Goal: Task Accomplishment & Management: Manage account settings

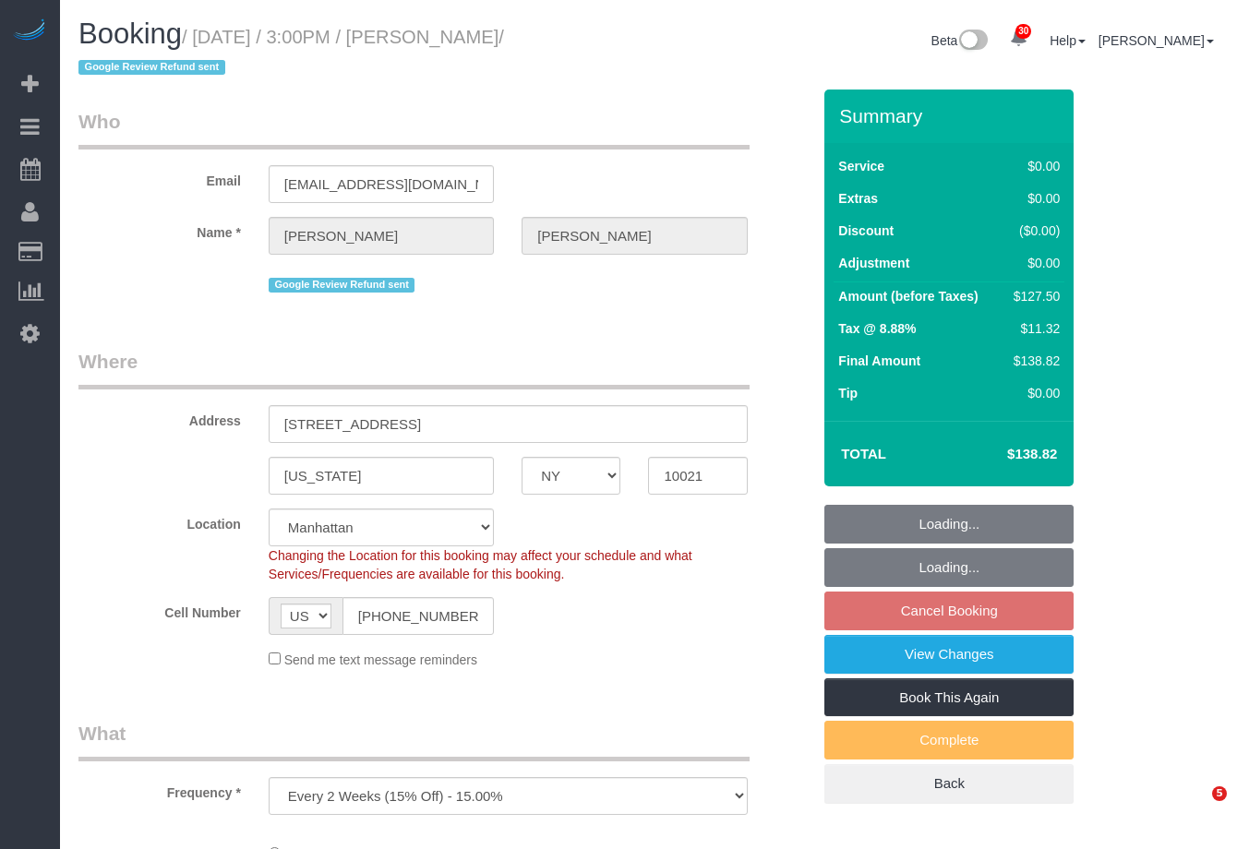
select select "NY"
select select "number:89"
select select "number:90"
select select "number:15"
select select "number:6"
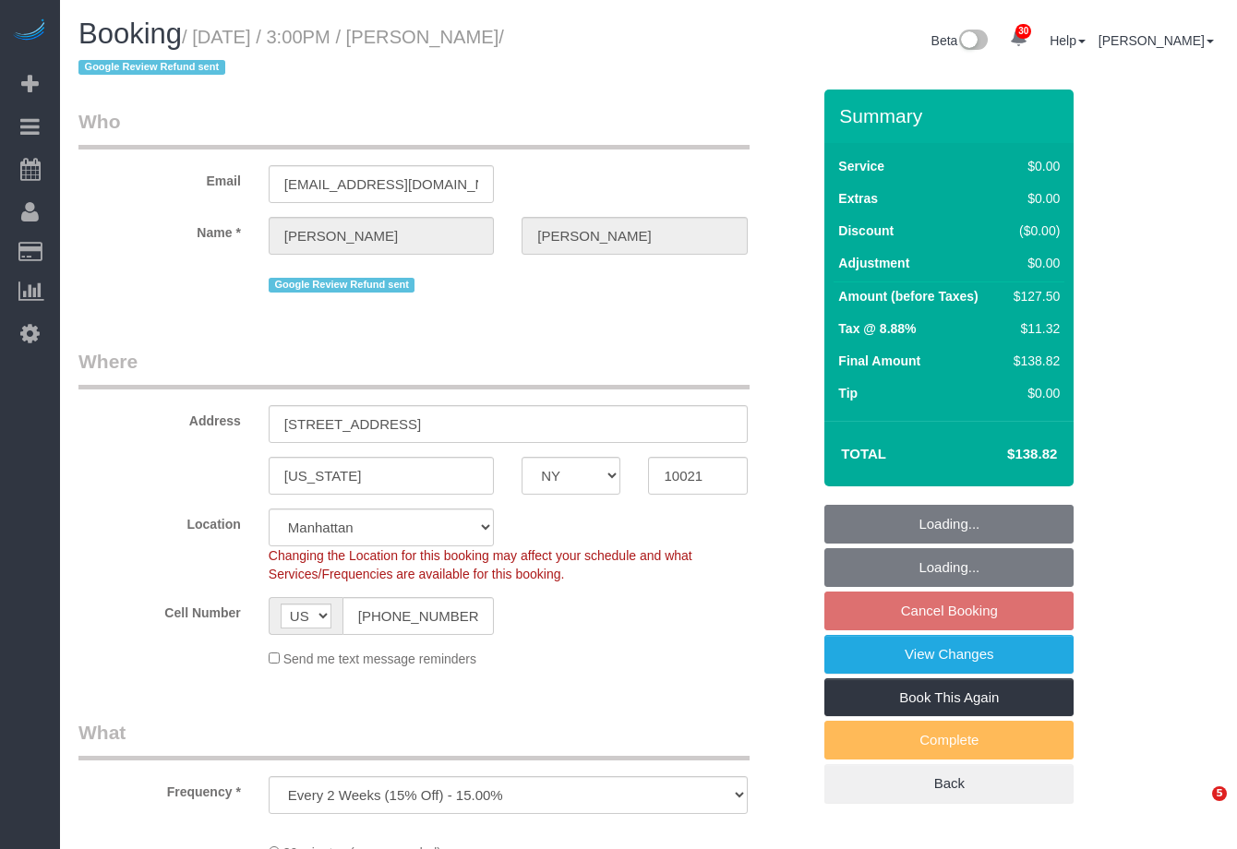
select select "object:1109"
select select "string:stripe-pm_1QKXPd4VGloSiKo7ekv8QDow"
select select "spot4"
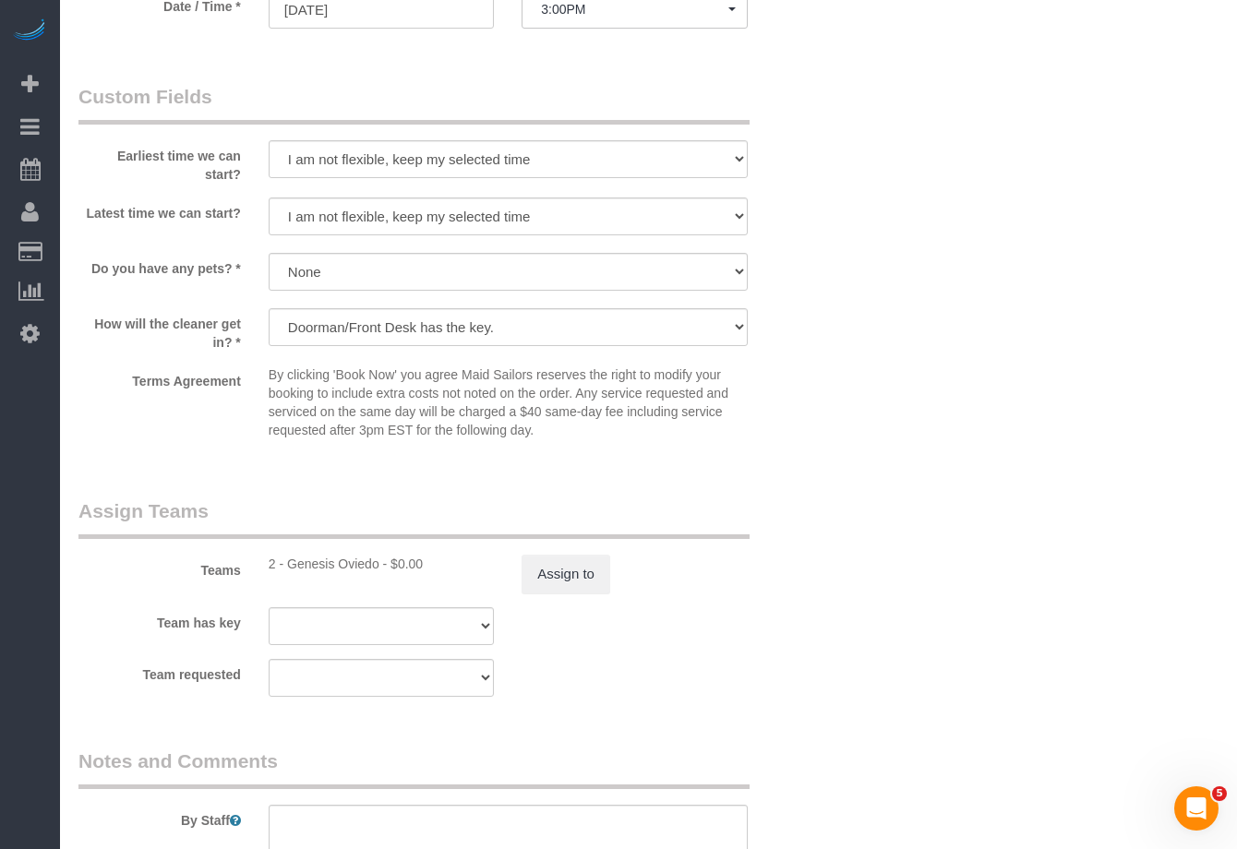
scroll to position [1833, 0]
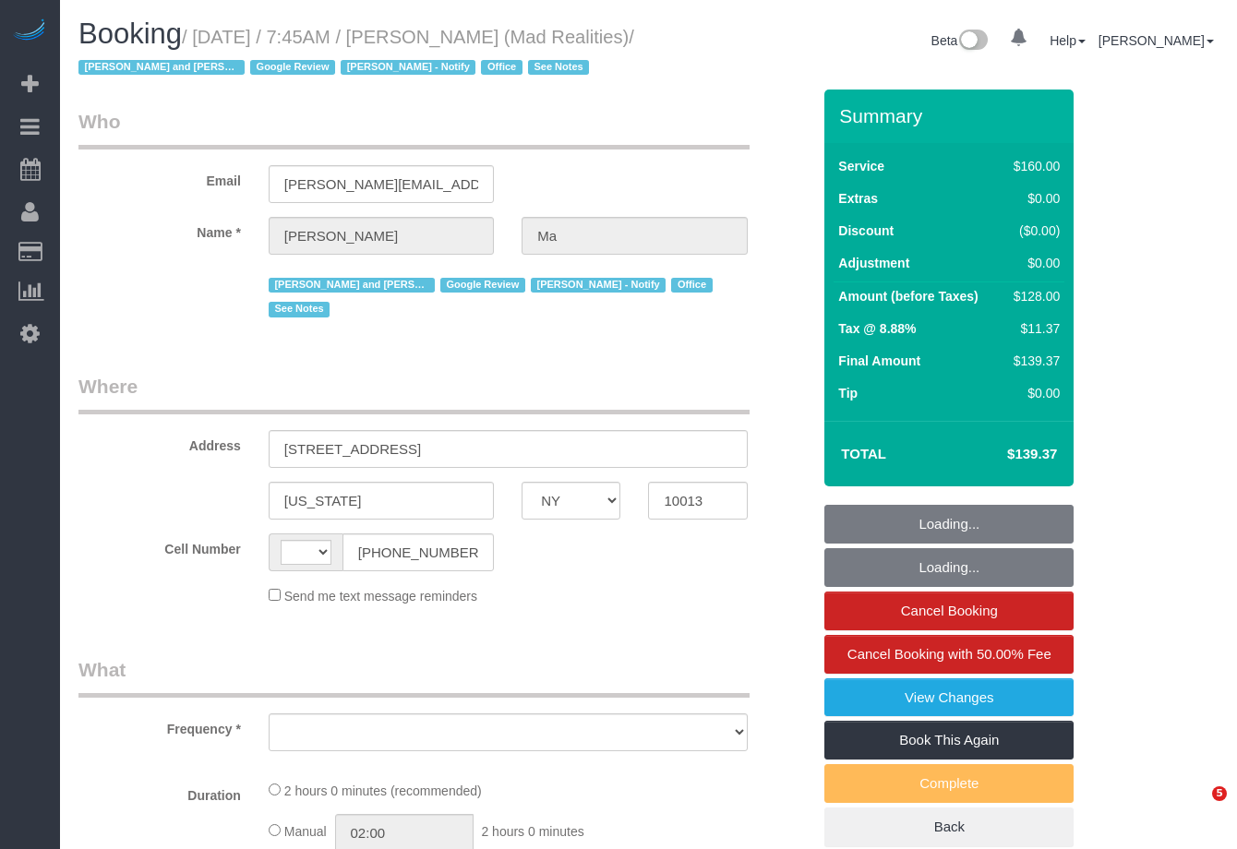
select select "NY"
select select "number:89"
select select "number:90"
select select "number:15"
select select "number:7"
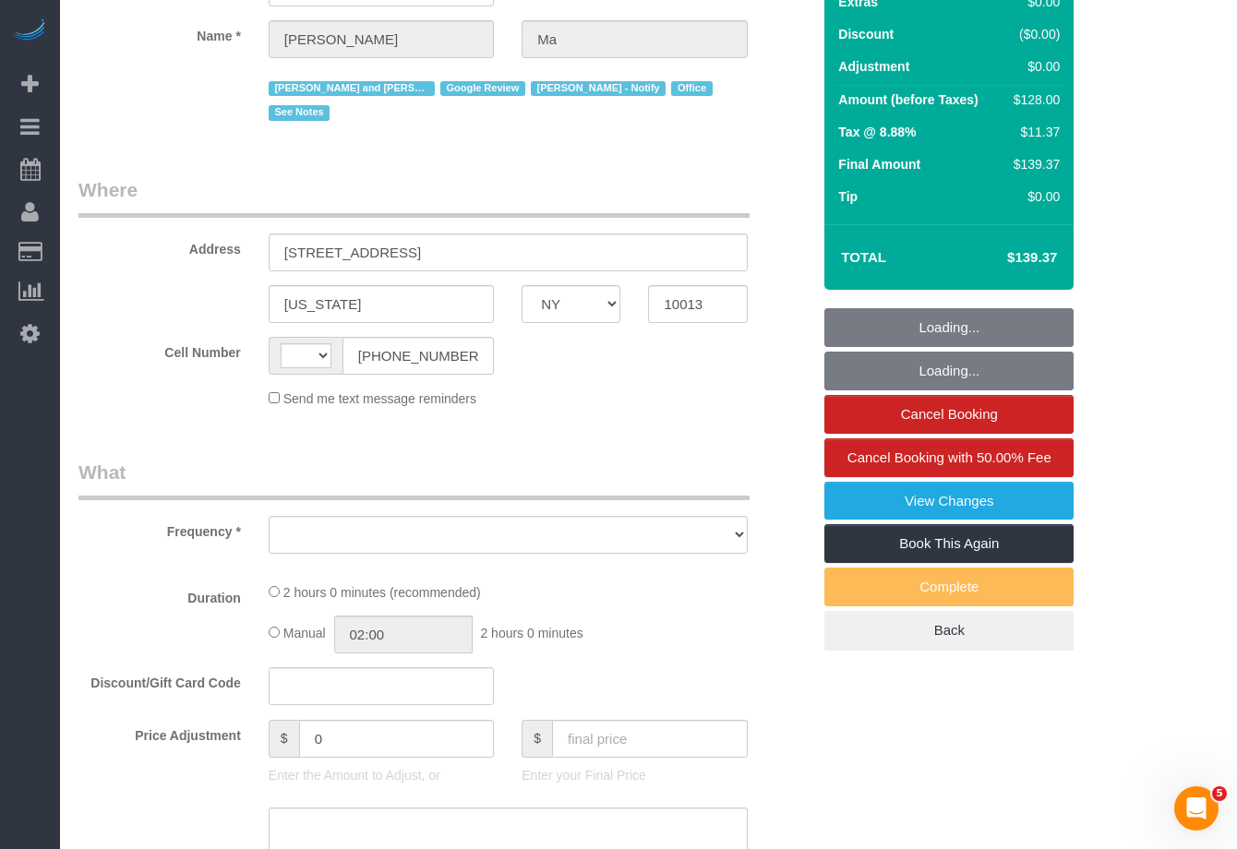
select select "string:stripe-pm_1PsB1j4VGloSiKo7cb06islp"
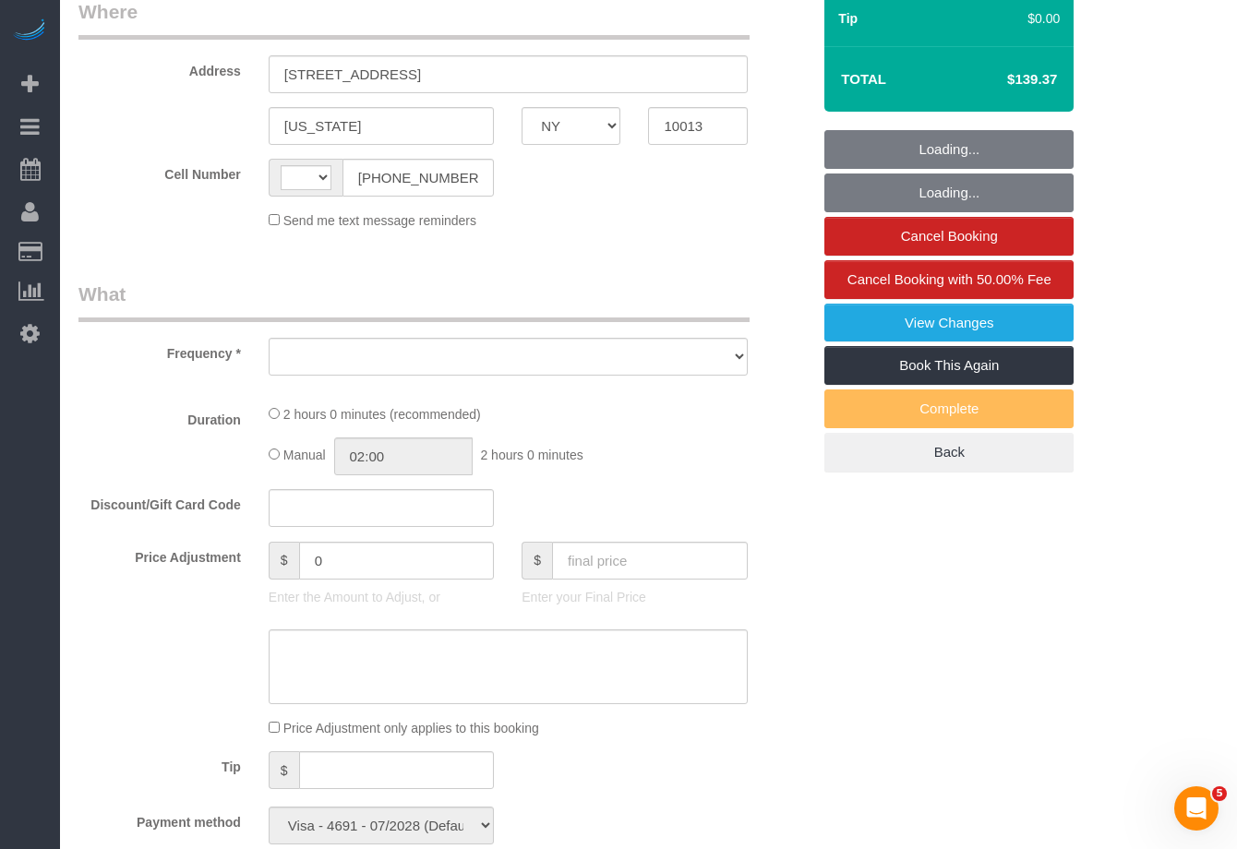
select select "string:US"
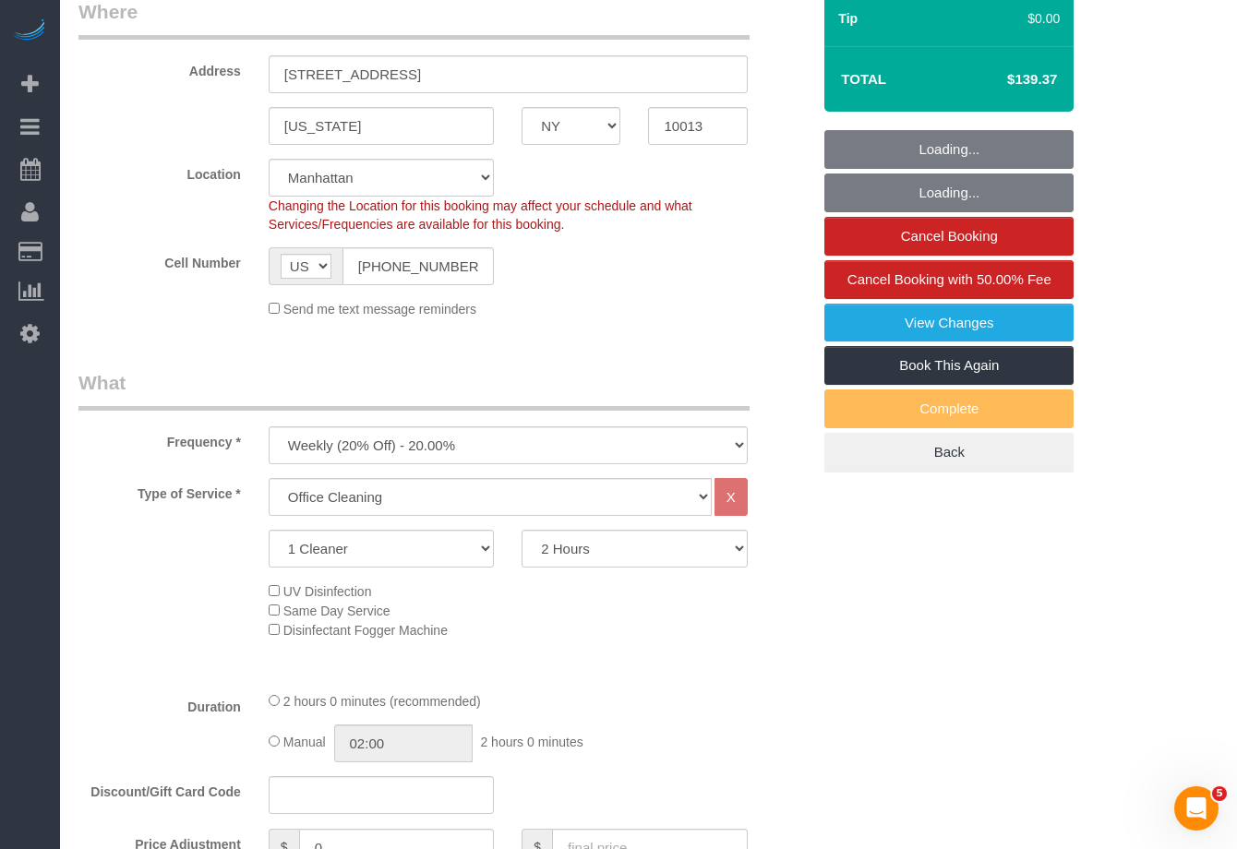
select select "object:1505"
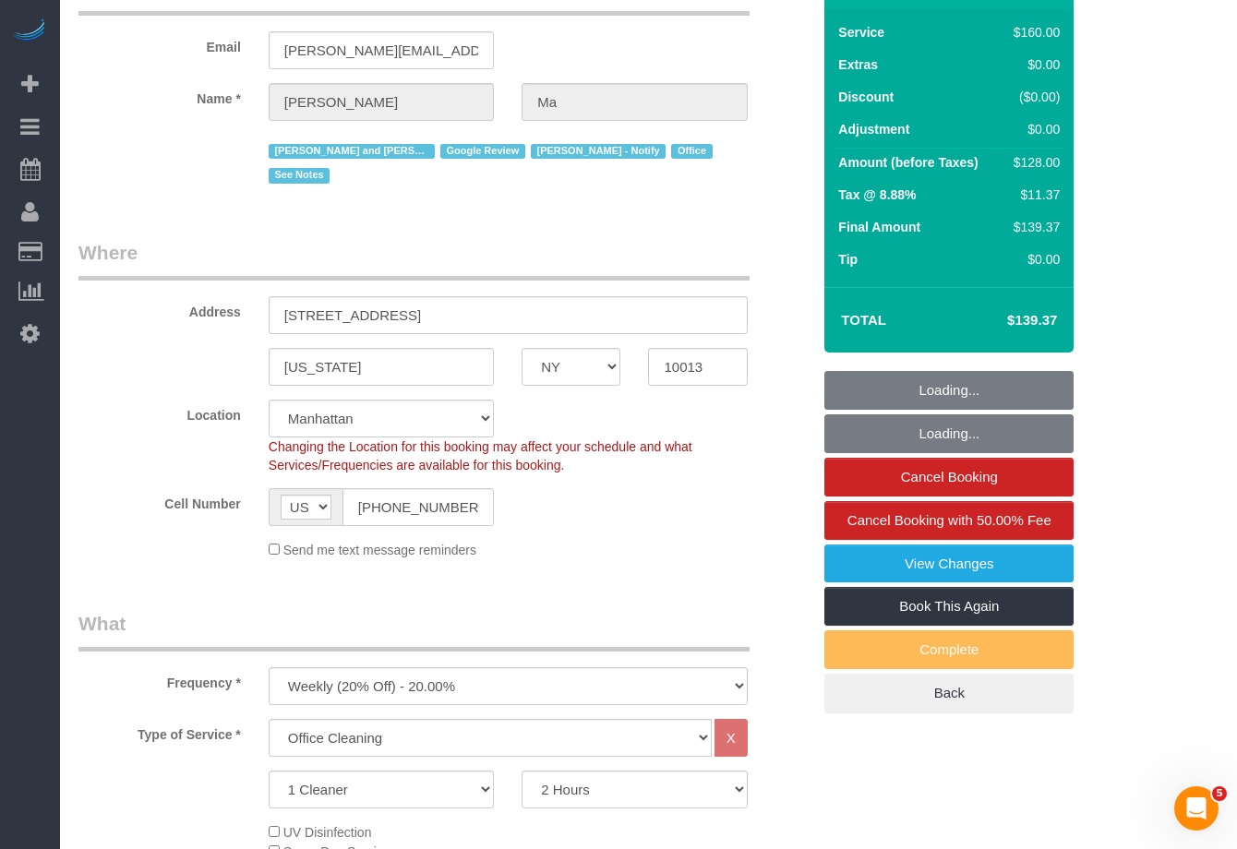
scroll to position [0, 0]
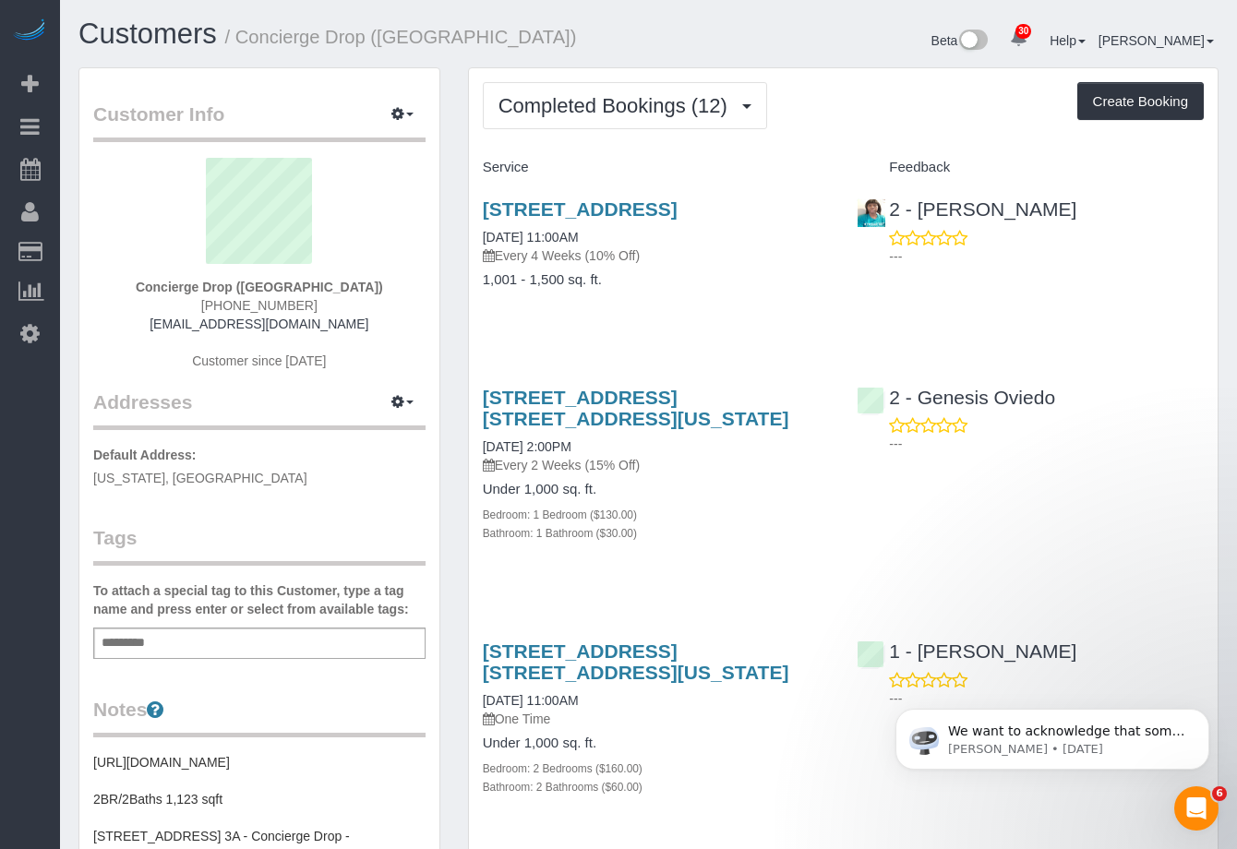
scroll to position [3205, 1237]
click at [619, 104] on span "Completed Bookings (12)" at bounding box center [618, 105] width 238 height 23
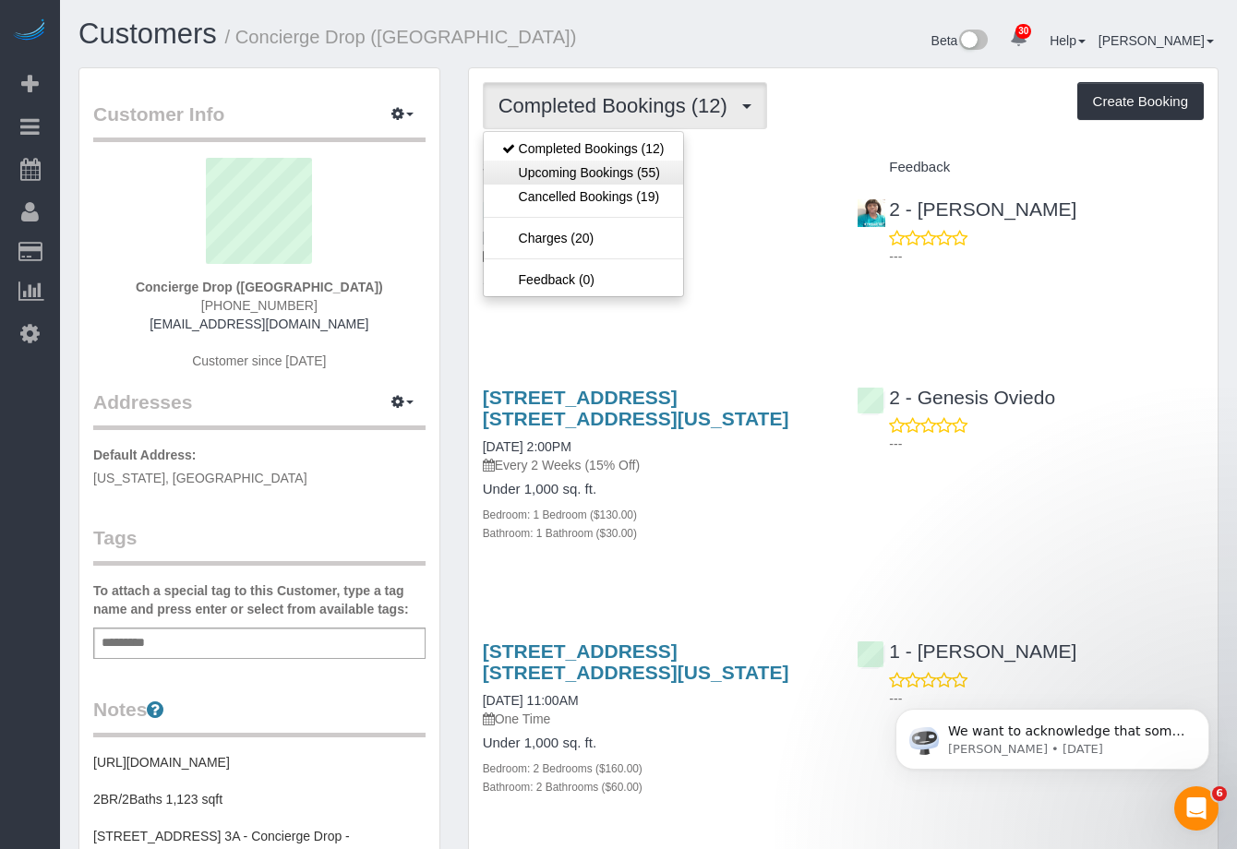
click at [612, 174] on link "Upcoming Bookings (55)" at bounding box center [583, 173] width 199 height 24
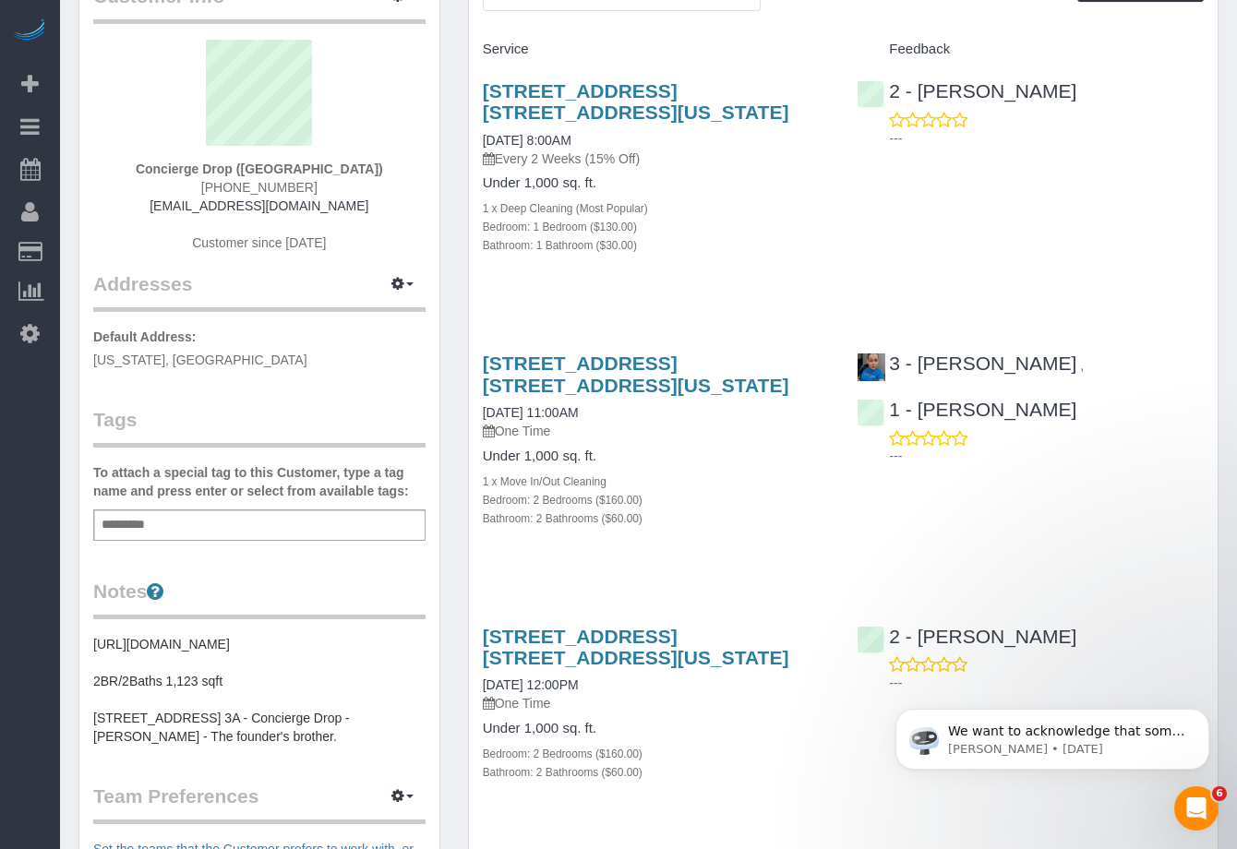
scroll to position [226, 0]
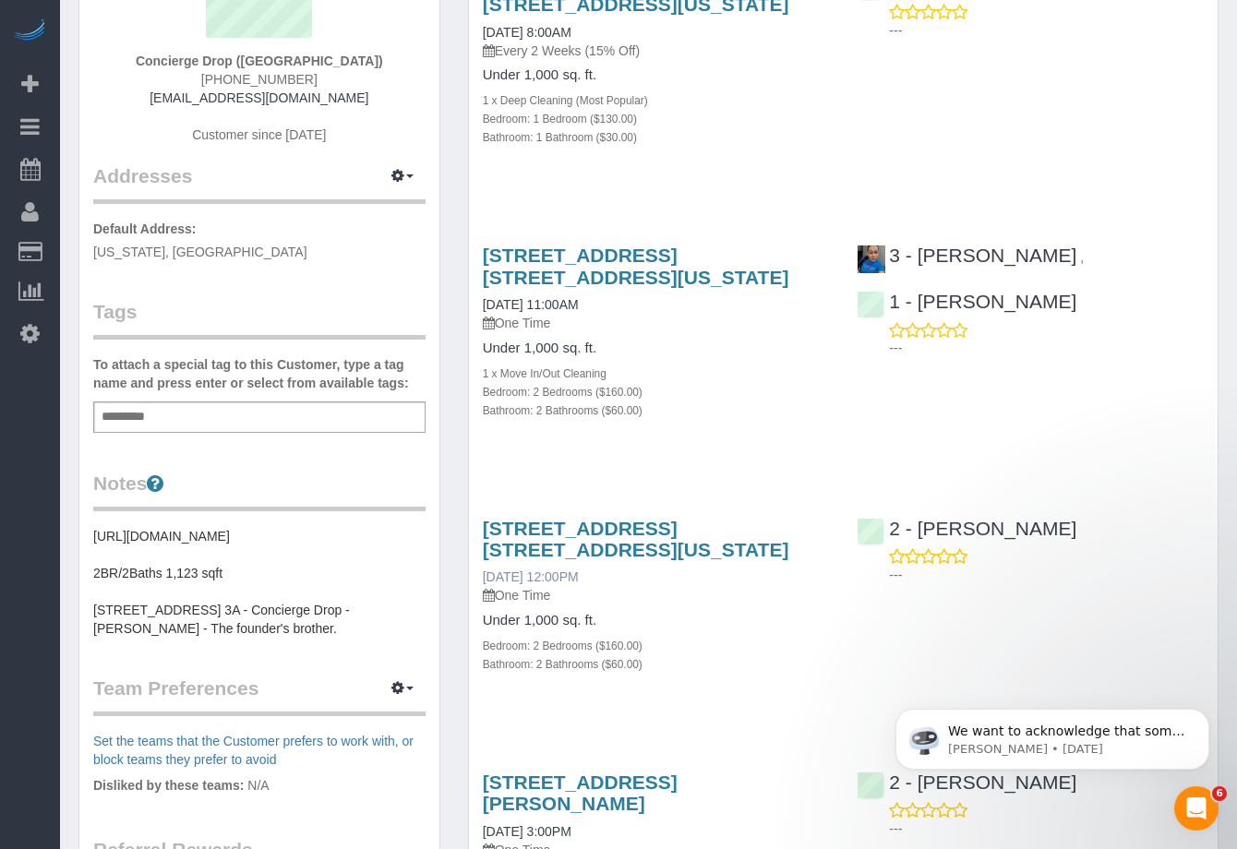
click at [579, 572] on link "09/30/2025 12:00PM" at bounding box center [531, 577] width 96 height 15
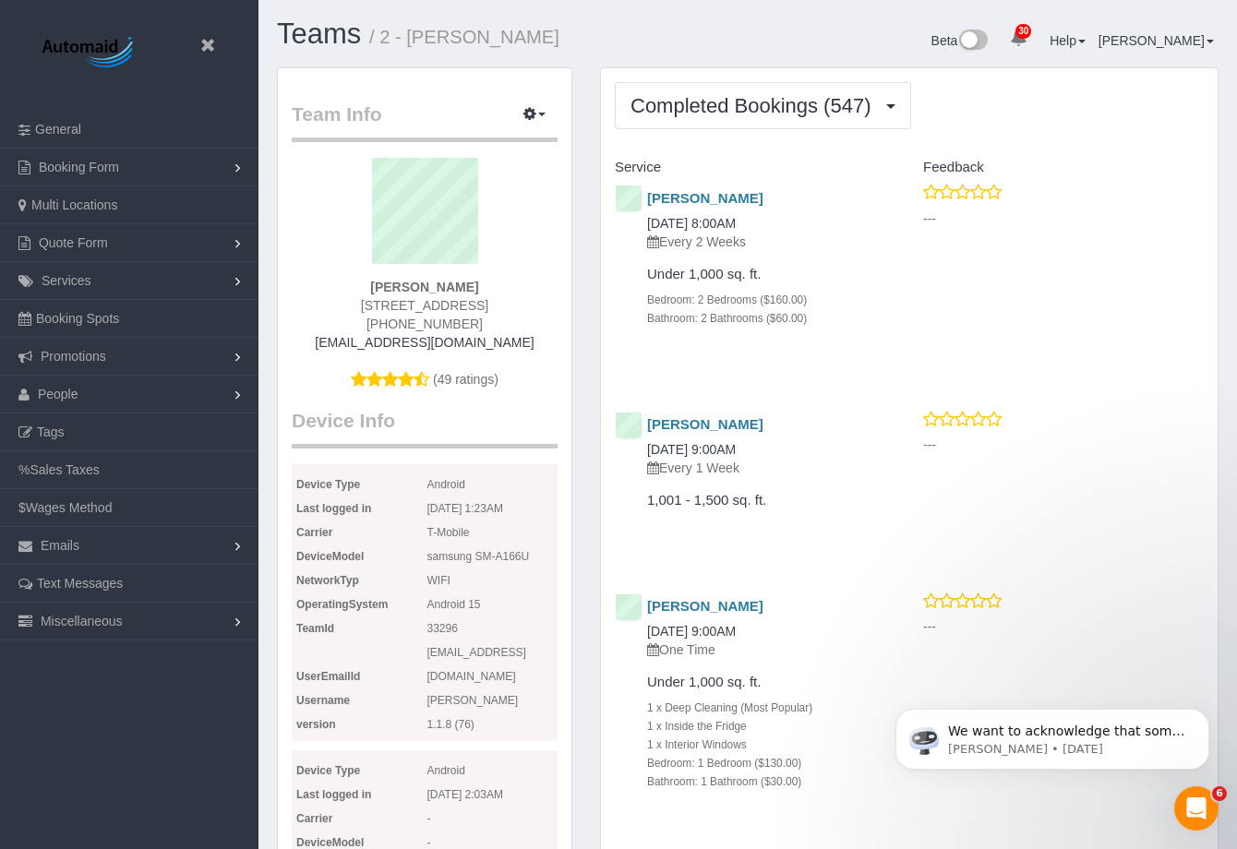
scroll to position [5674, 1237]
click at [674, 105] on span "Completed Bookings (547)" at bounding box center [755, 105] width 249 height 23
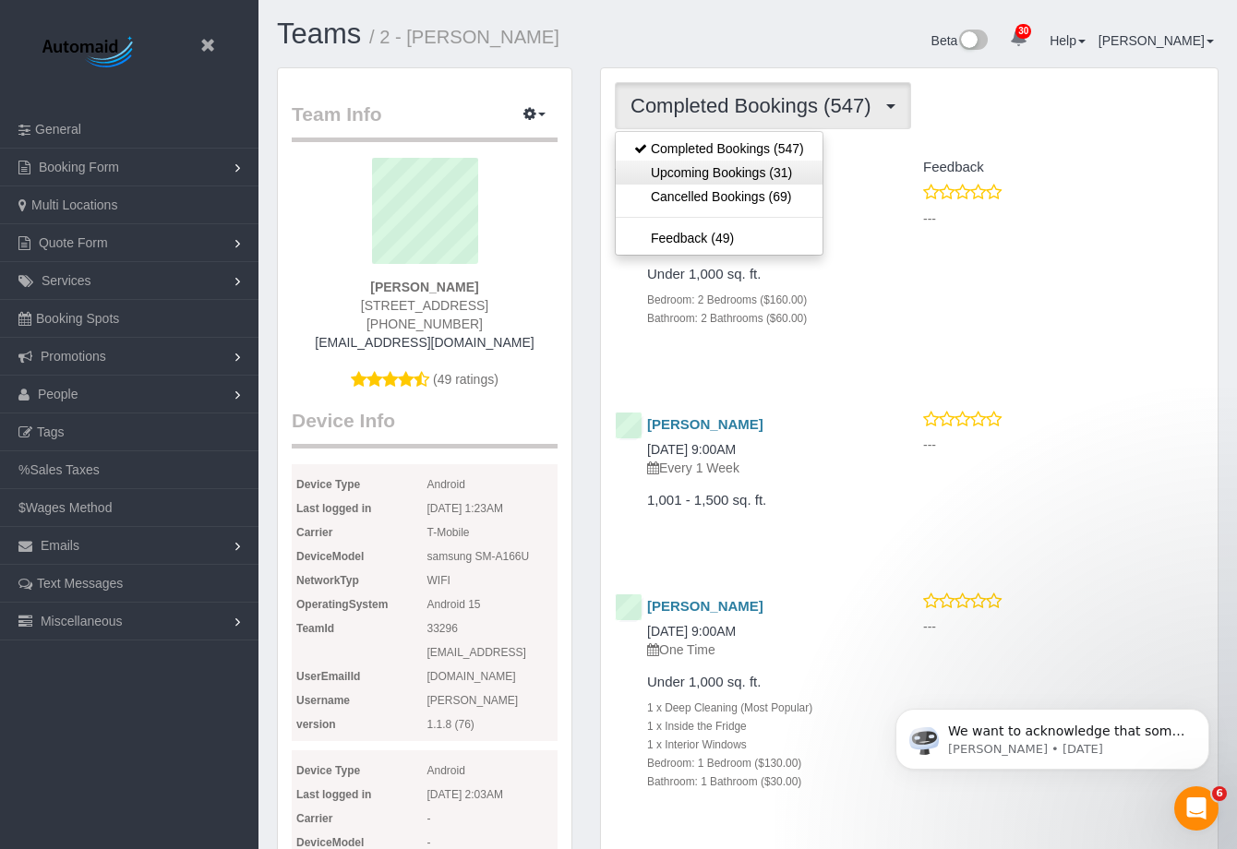
click at [702, 162] on link "Upcoming Bookings (31)" at bounding box center [719, 173] width 207 height 24
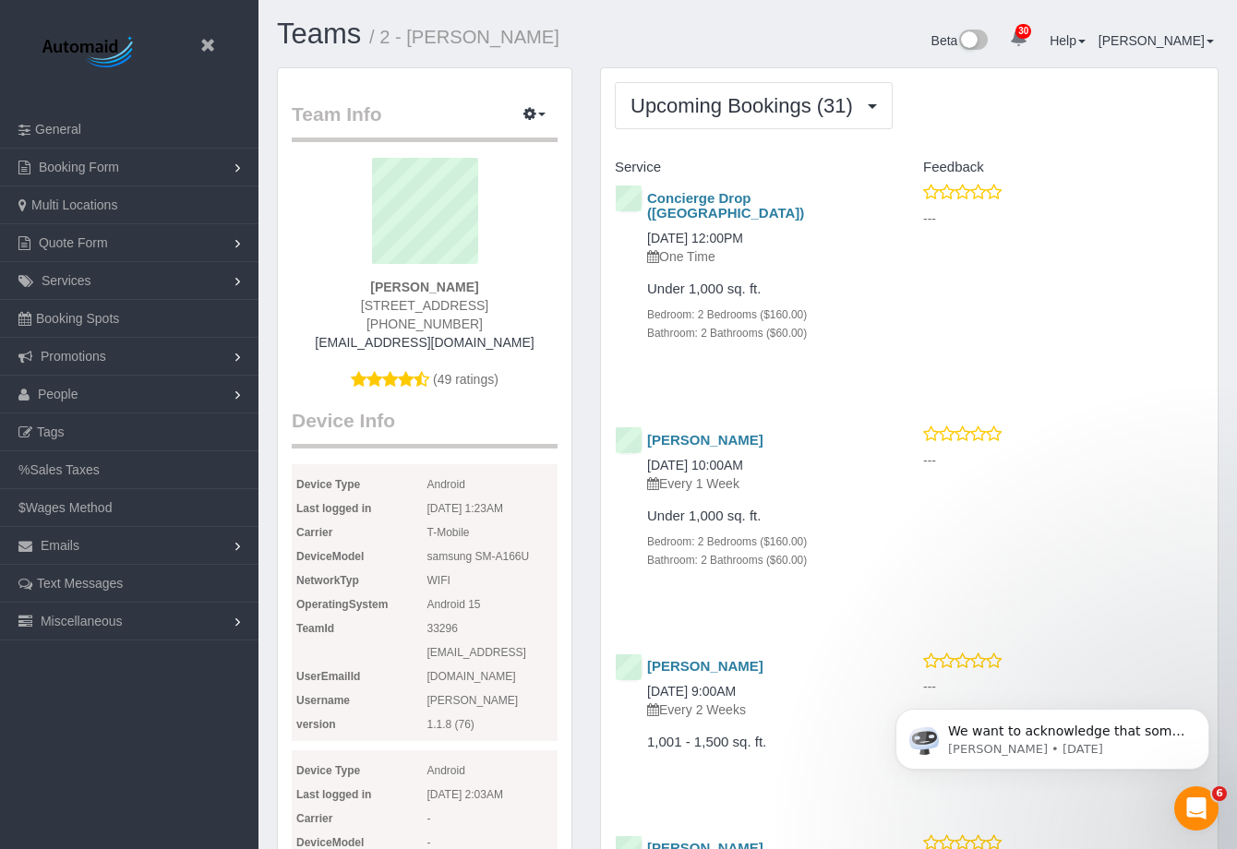
scroll to position [5702, 1237]
click at [715, 231] on link "09/30/2025 12:00PM" at bounding box center [695, 238] width 96 height 15
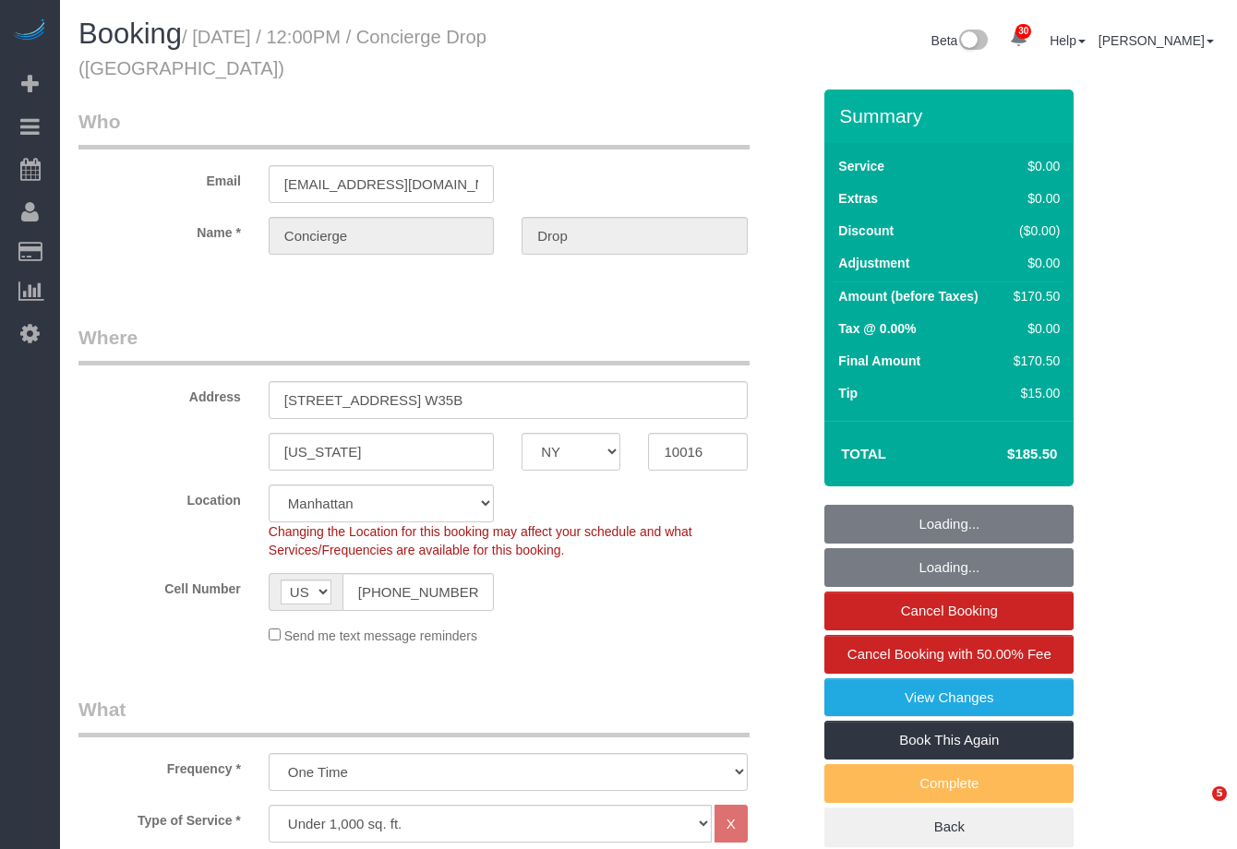
select select "NY"
select select "2"
select select "spot1"
select select "number:89"
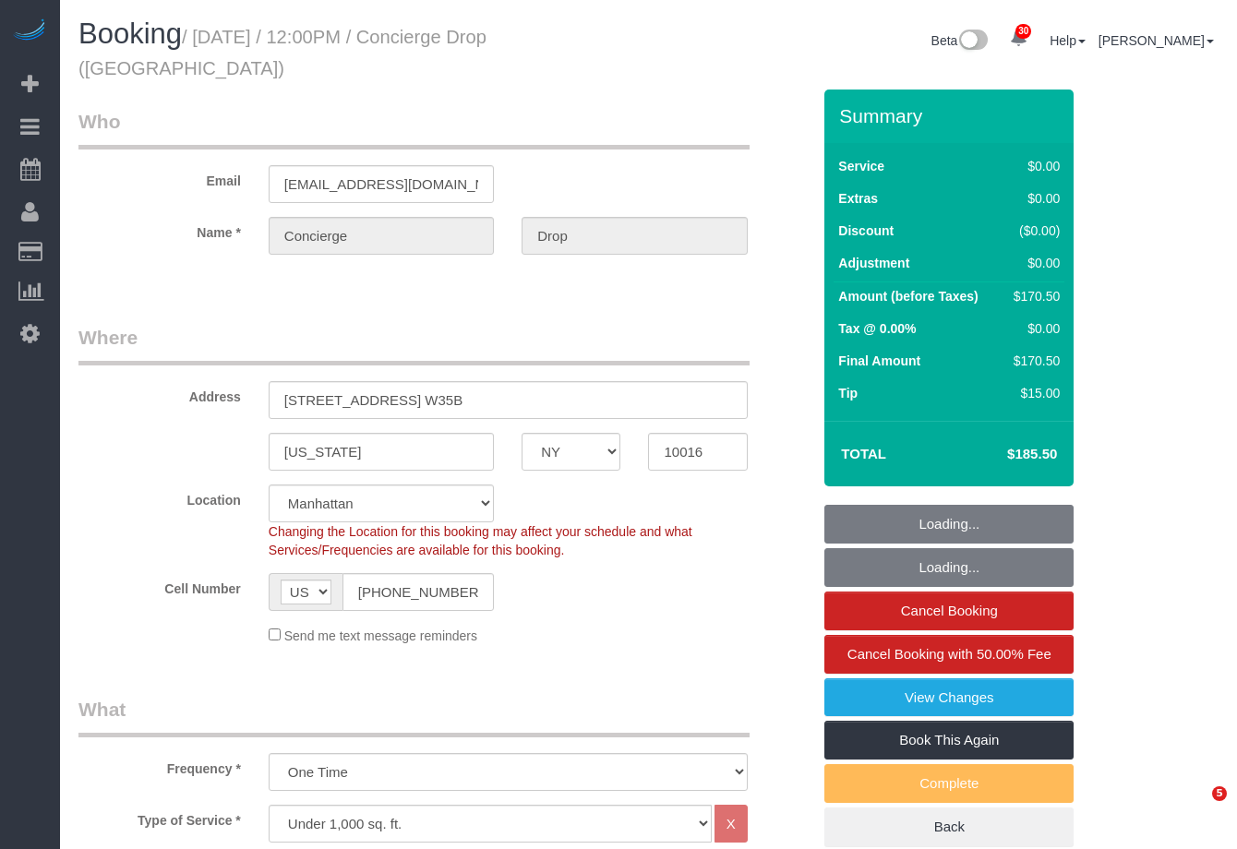
select select "number:90"
select select "number:15"
select select "number:6"
select select "NY"
select select "number:89"
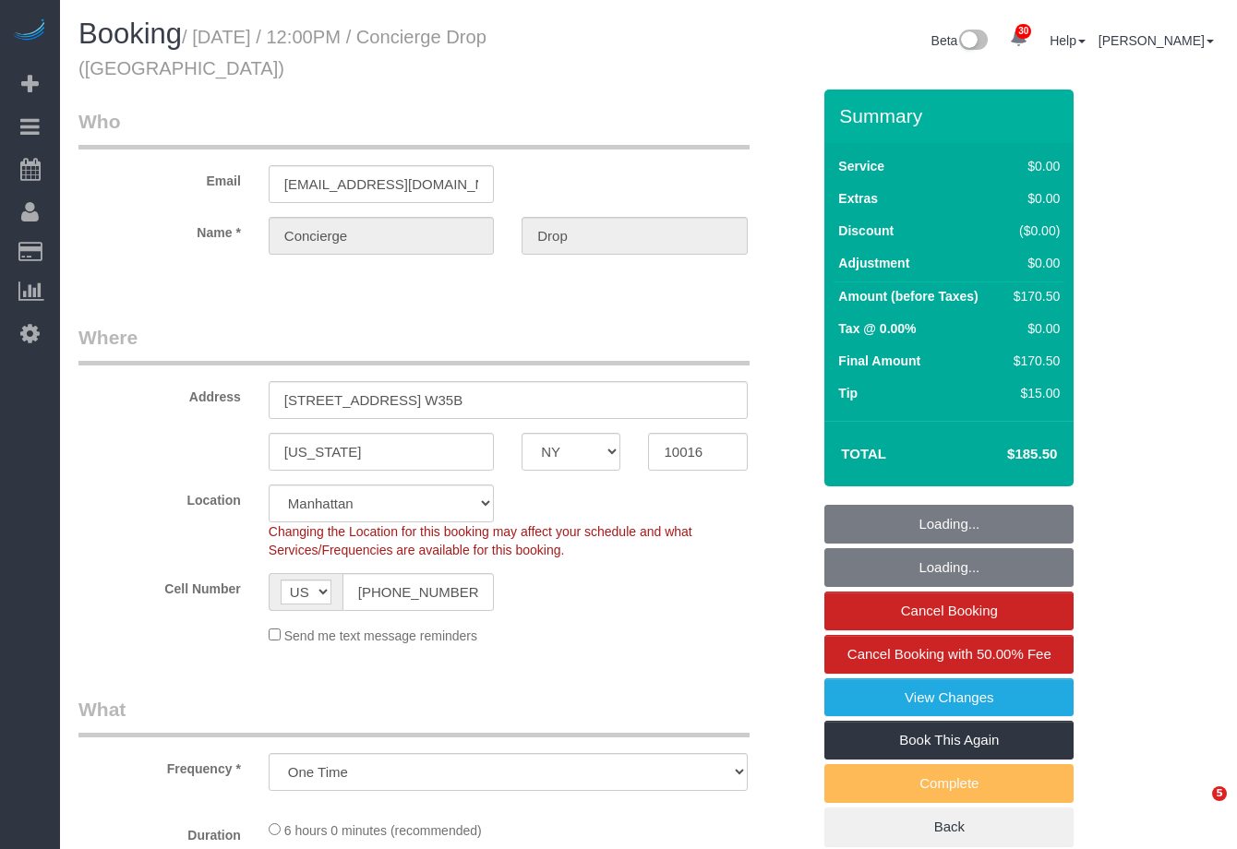
select select "number:90"
select select "number:15"
select select "number:6"
select select "string:stripe-pm_1RaQn24VGloSiKo7zeOF73Wj"
select select "2"
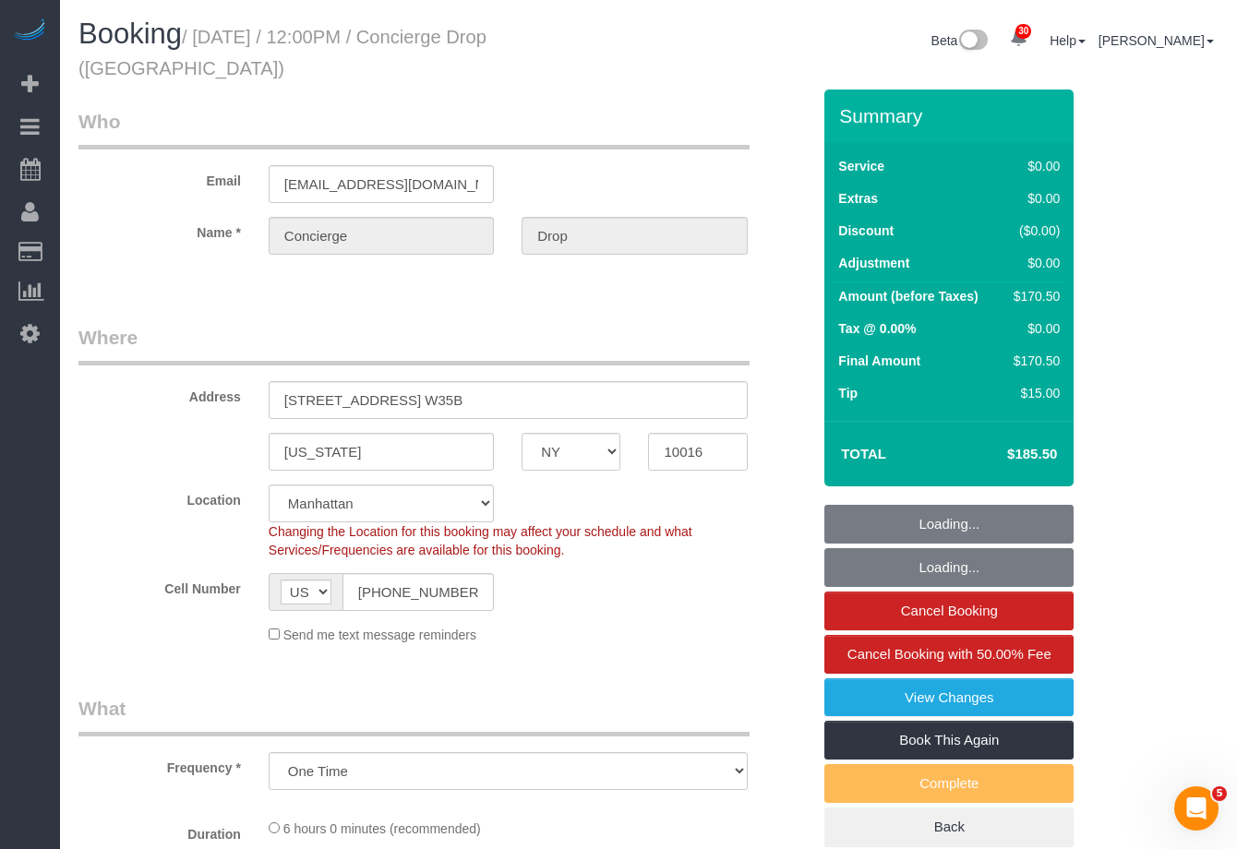
select select "2"
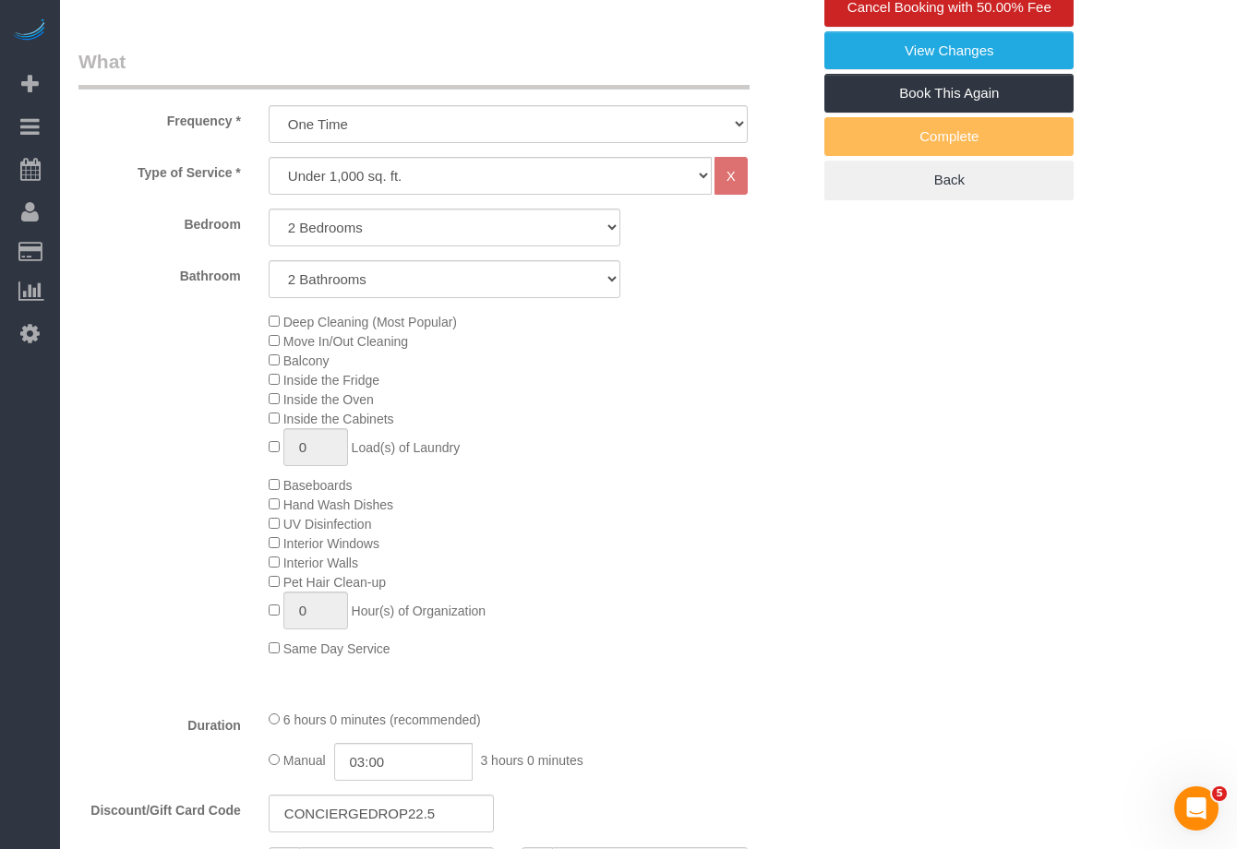
select select "spot1"
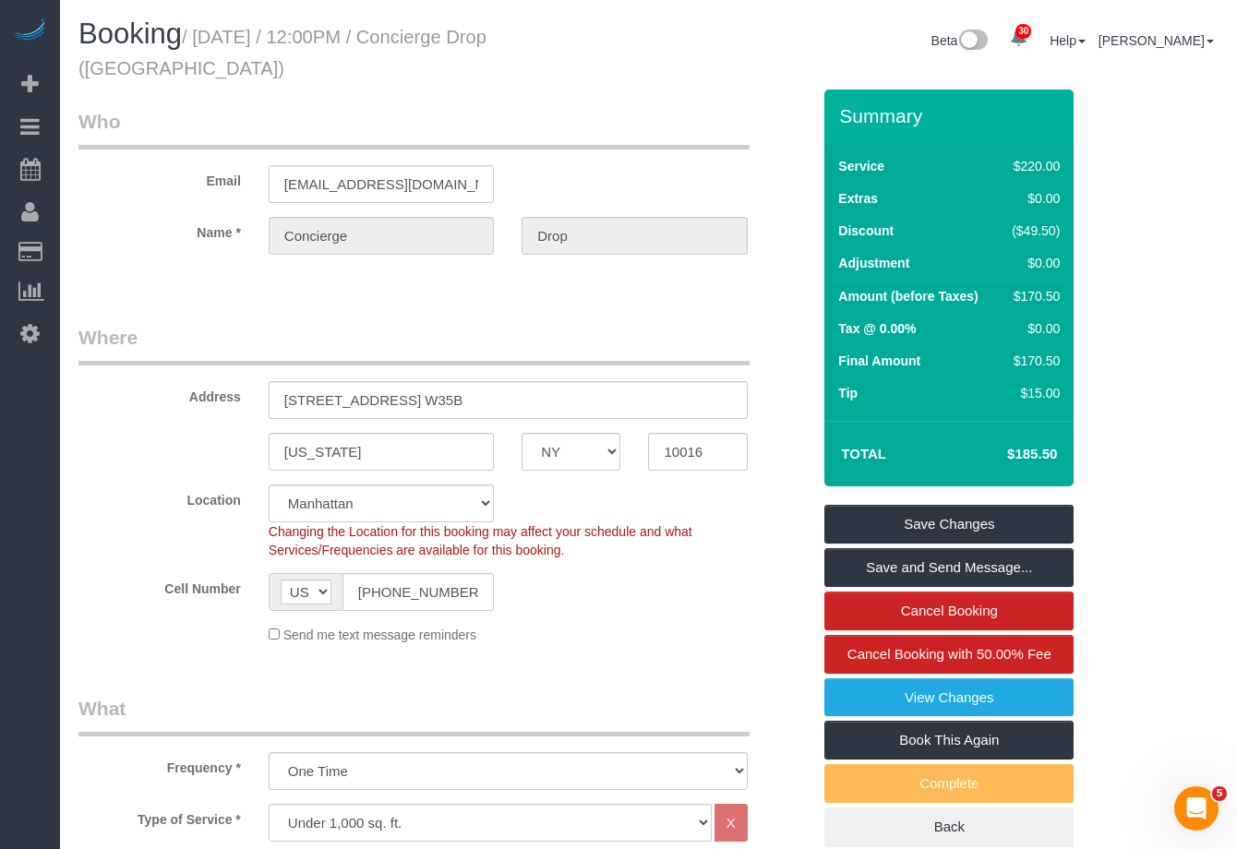
drag, startPoint x: 206, startPoint y: 40, endPoint x: 249, endPoint y: 62, distance: 48.7
click at [249, 62] on h1 "Booking / [DATE] / 12:00PM / Concierge Drop ([GEOGRAPHIC_DATA])" at bounding box center [356, 49] width 557 height 63
copy small "[DATE] / 12:00PM / Concierge Drop ([GEOGRAPHIC_DATA])"
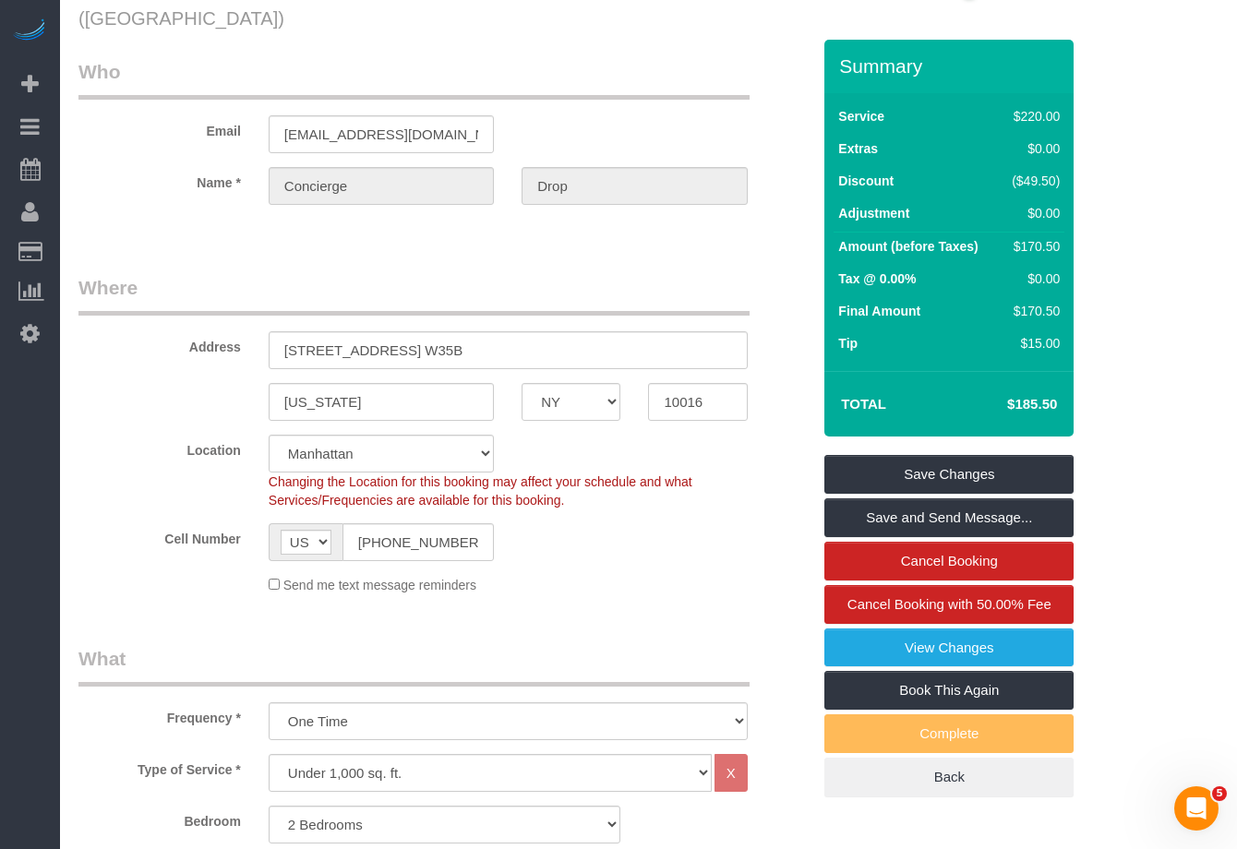
scroll to position [54, 0]
